Goal: Find specific page/section: Find specific page/section

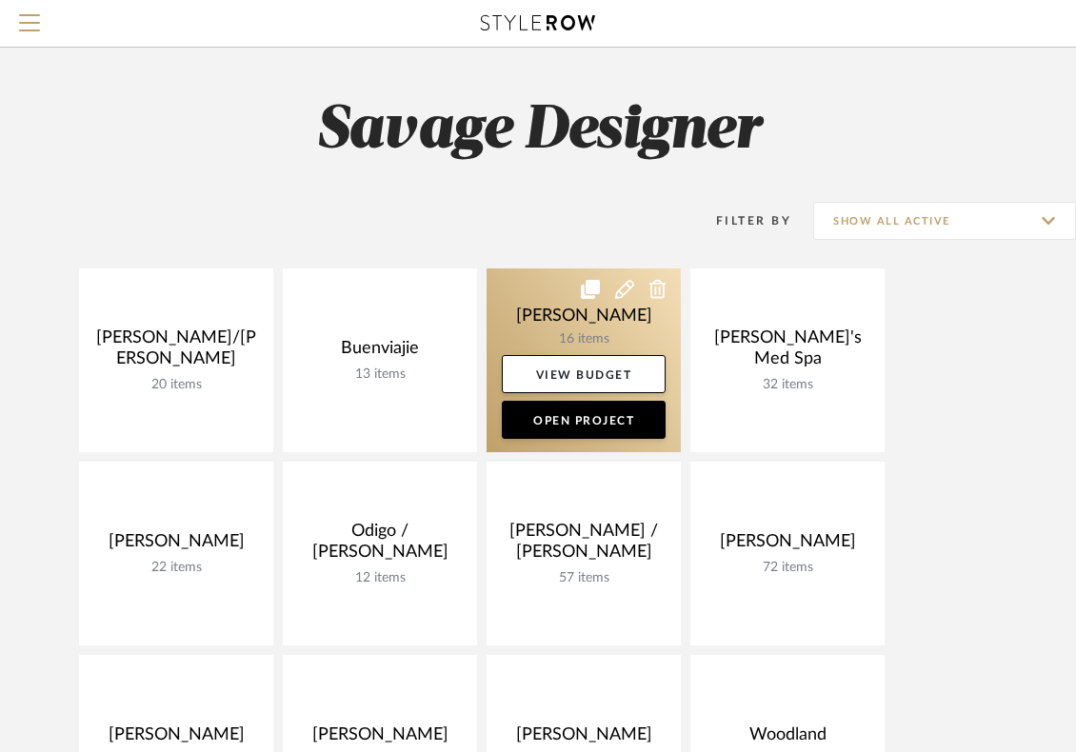
click at [557, 328] on link at bounding box center [584, 361] width 194 height 184
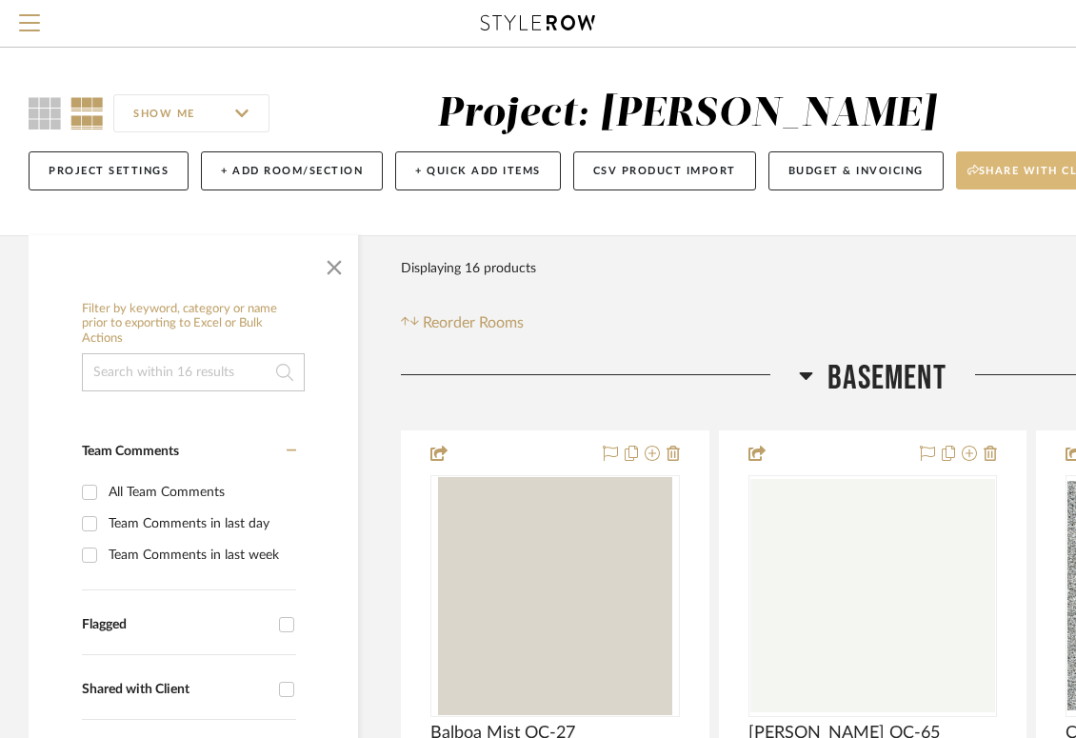
click at [987, 165] on span "Share with client" at bounding box center [1037, 178] width 139 height 29
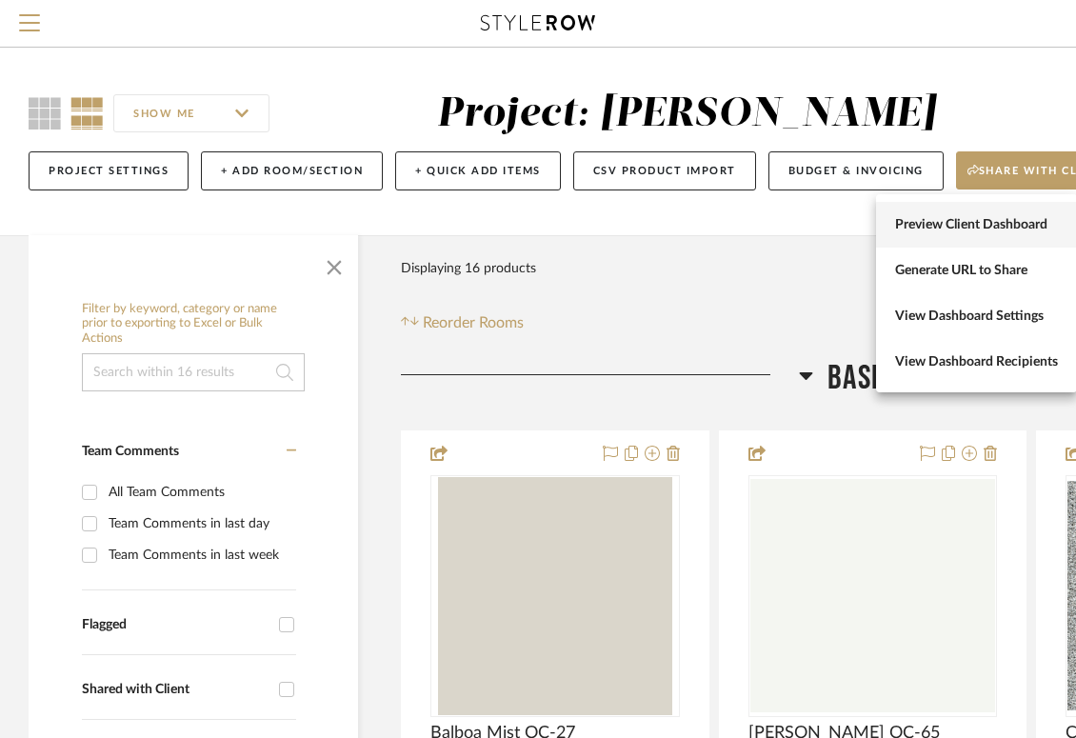
click at [990, 214] on button "Preview Client Dashboard" at bounding box center [976, 225] width 201 height 46
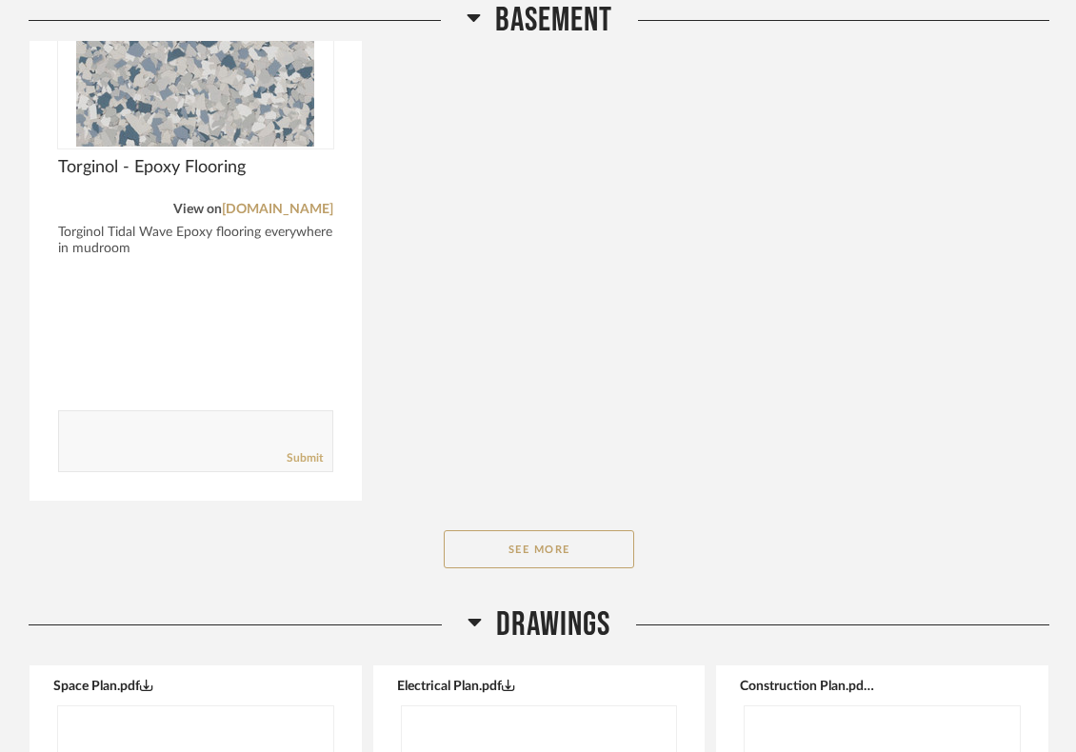
scroll to position [1143, 0]
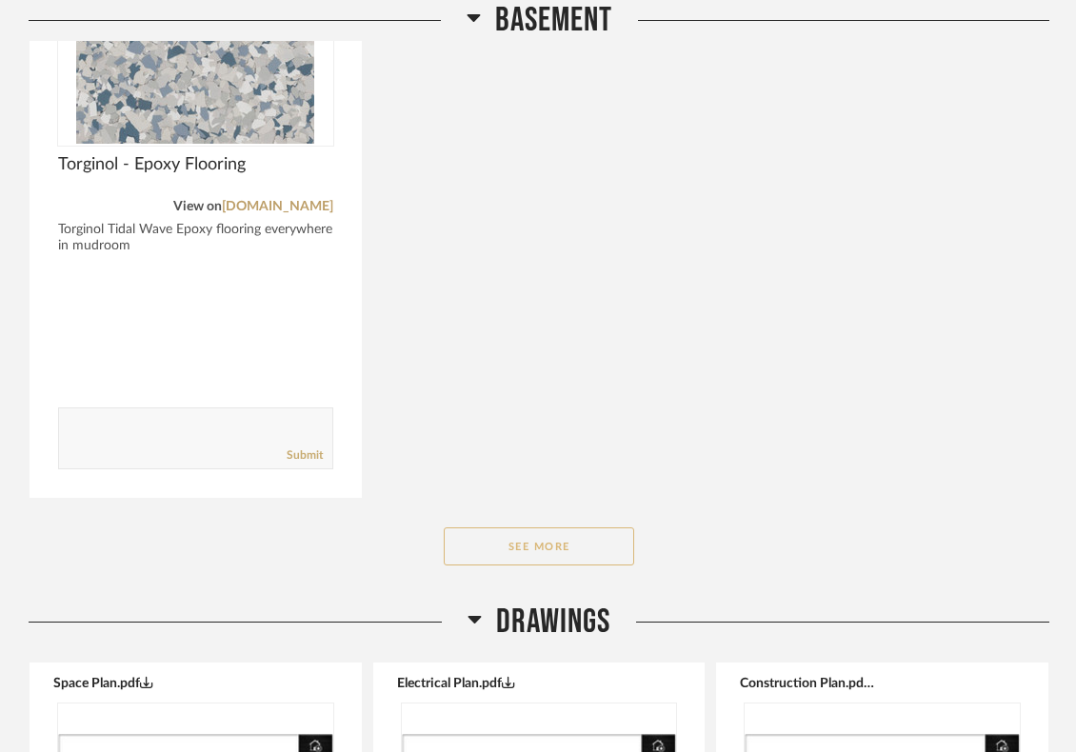
click at [543, 536] on button "See More" at bounding box center [539, 547] width 190 height 38
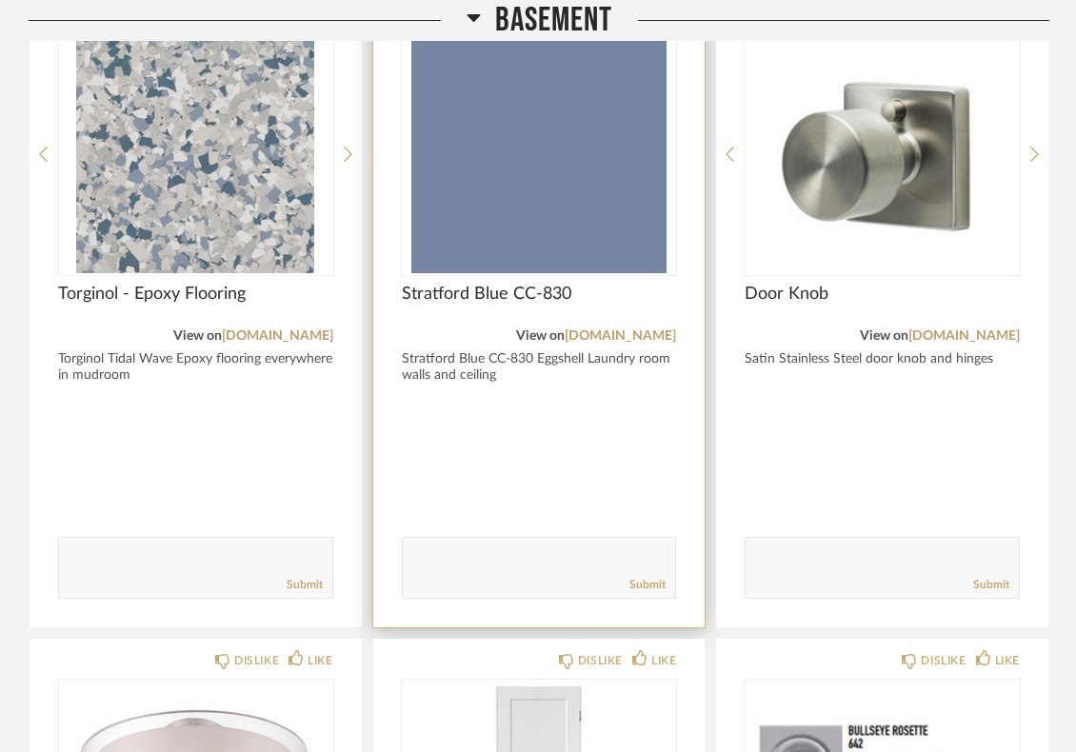
scroll to position [889, 0]
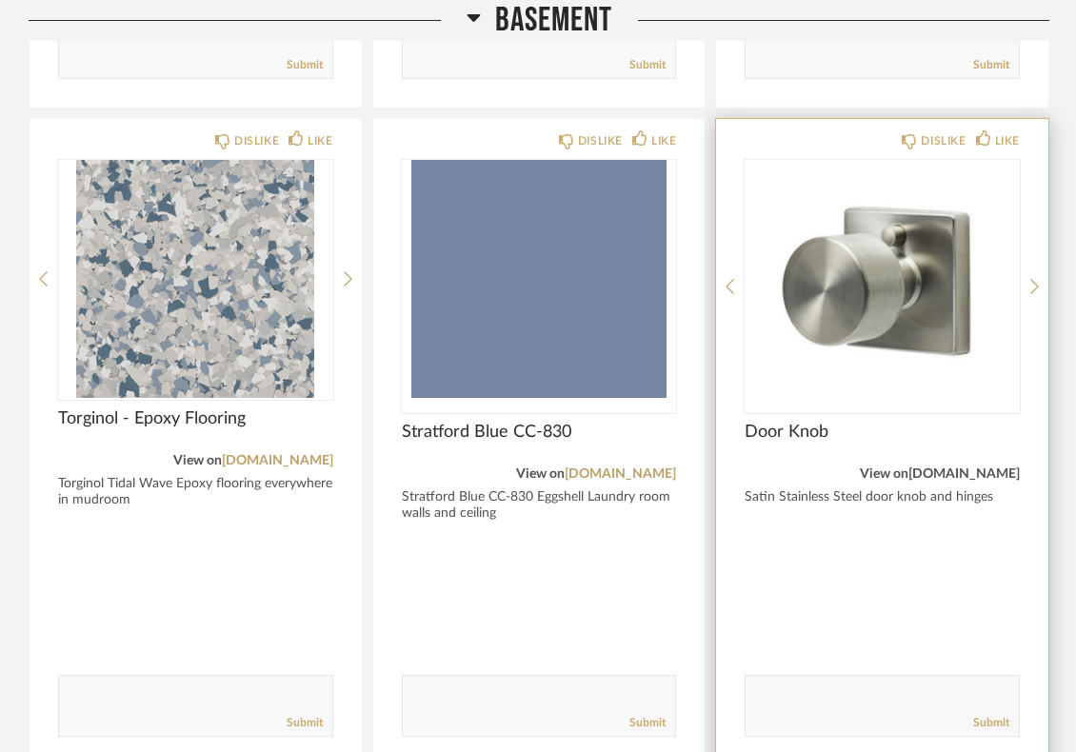
click at [914, 472] on link "[DOMAIN_NAME]" at bounding box center [964, 474] width 111 height 13
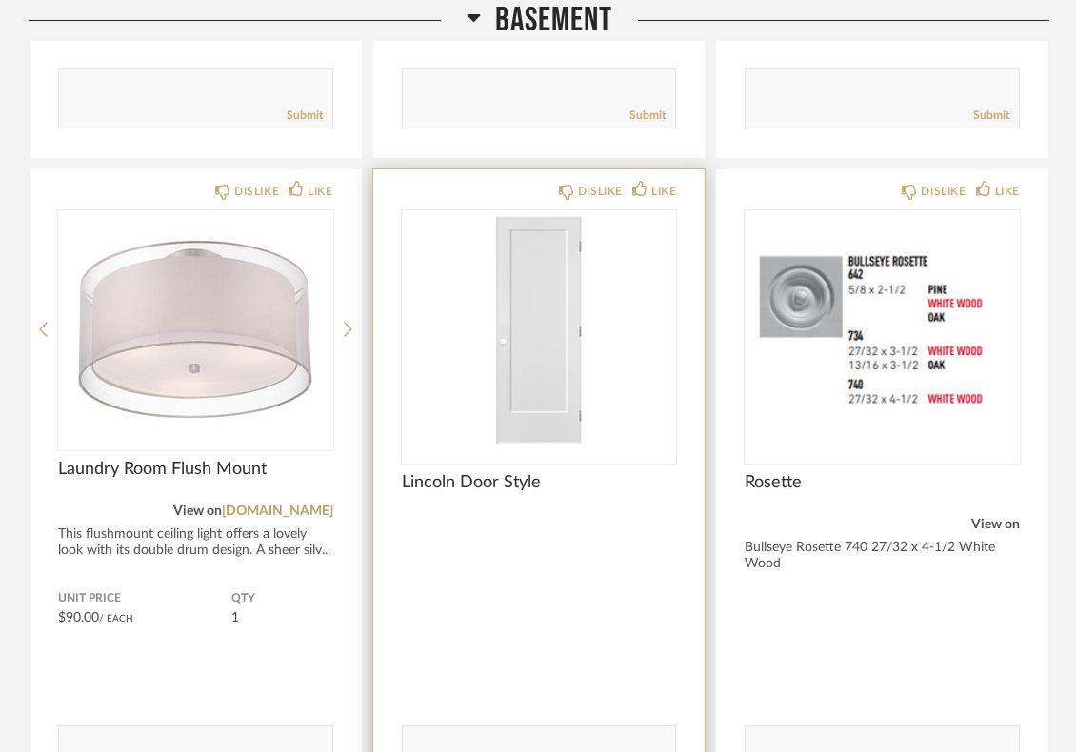
scroll to position [1524, 0]
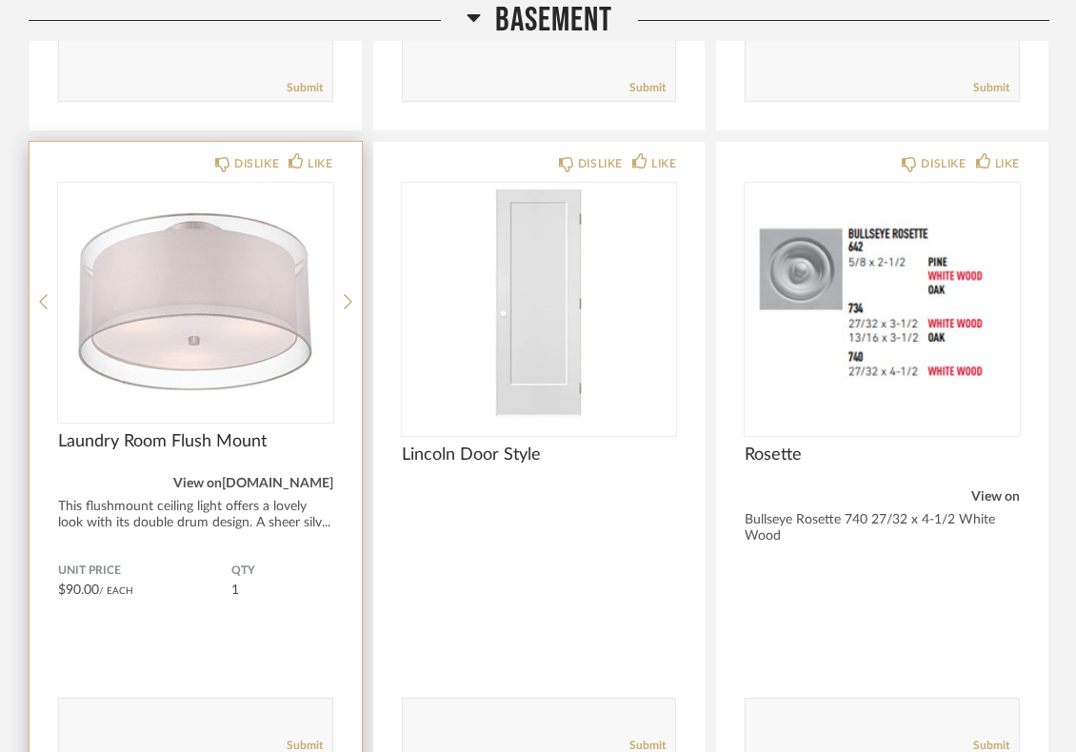
click at [310, 486] on link "[DOMAIN_NAME]" at bounding box center [277, 483] width 111 height 13
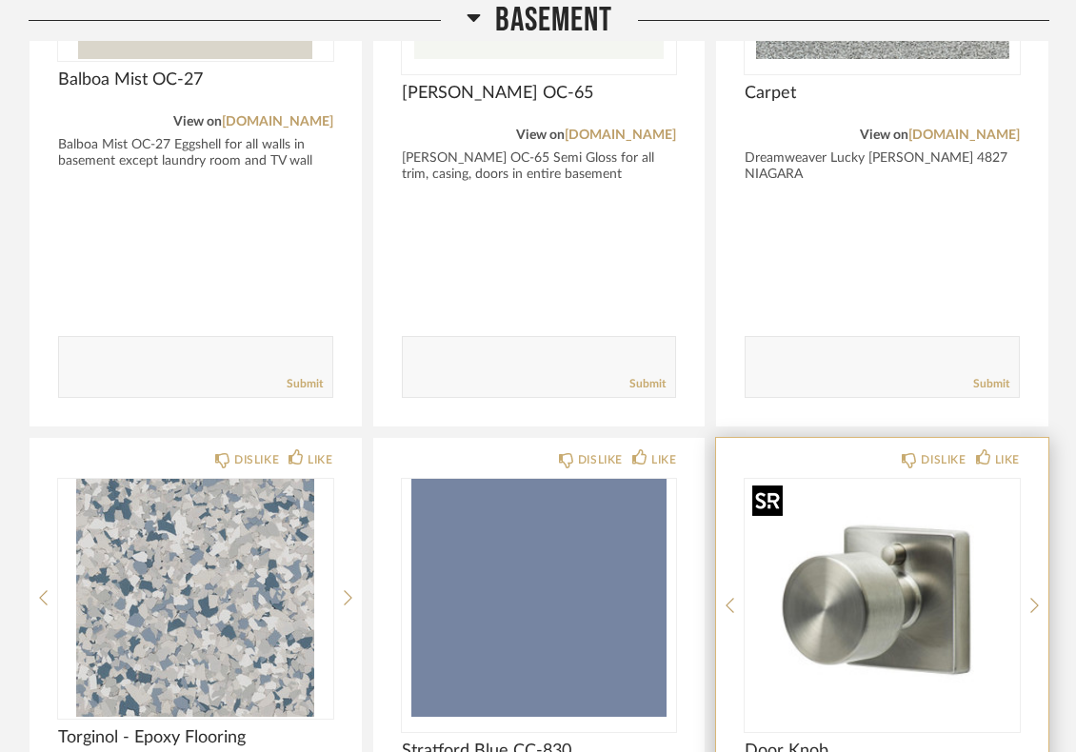
scroll to position [0, 0]
